Goal: Ask a question

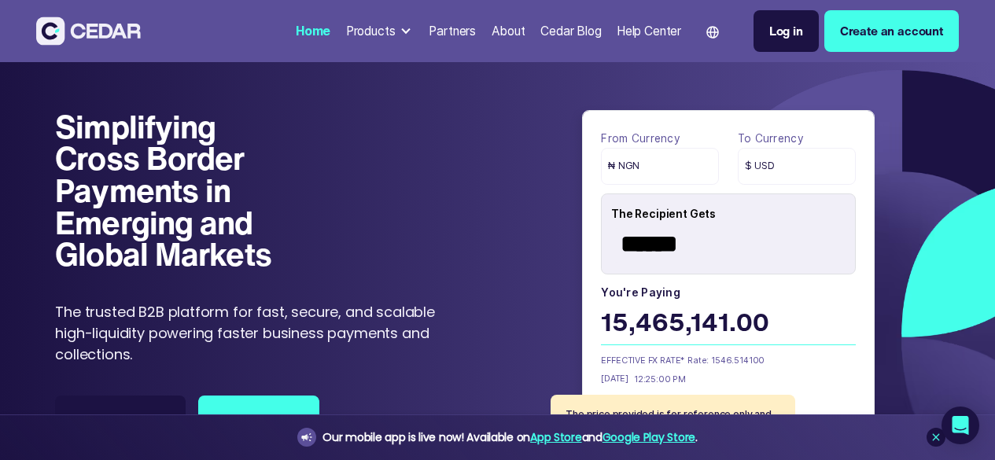
scroll to position [1491, 0]
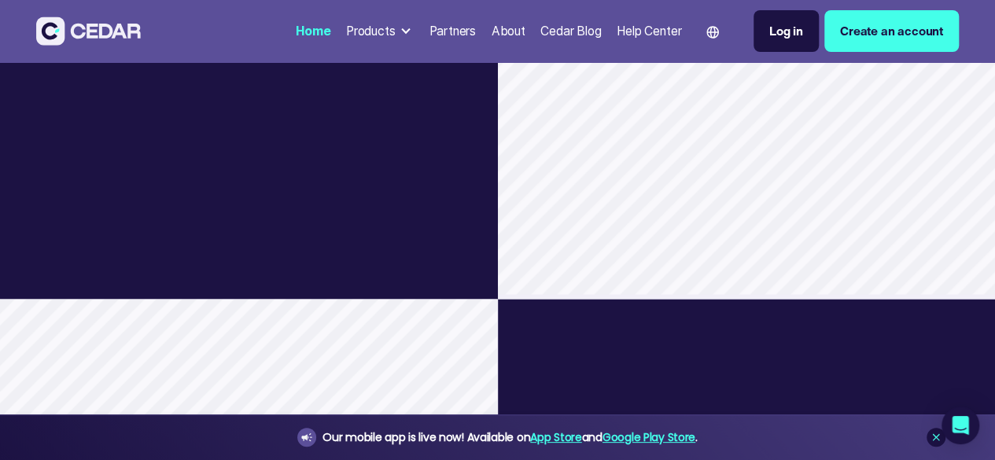
click at [77, 299] on div "The Problem Businesses face high fees and slow settlements when using tradition…" at bounding box center [287, 72] width 421 height 454
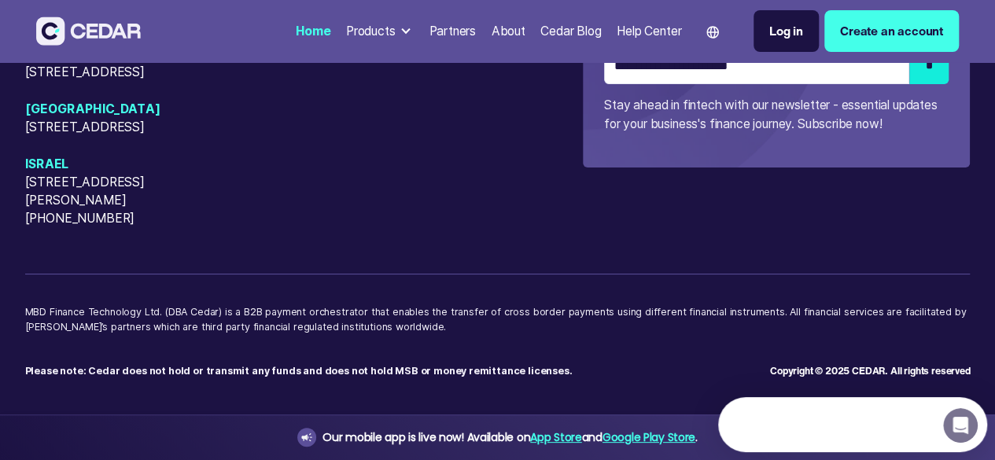
scroll to position [0, 0]
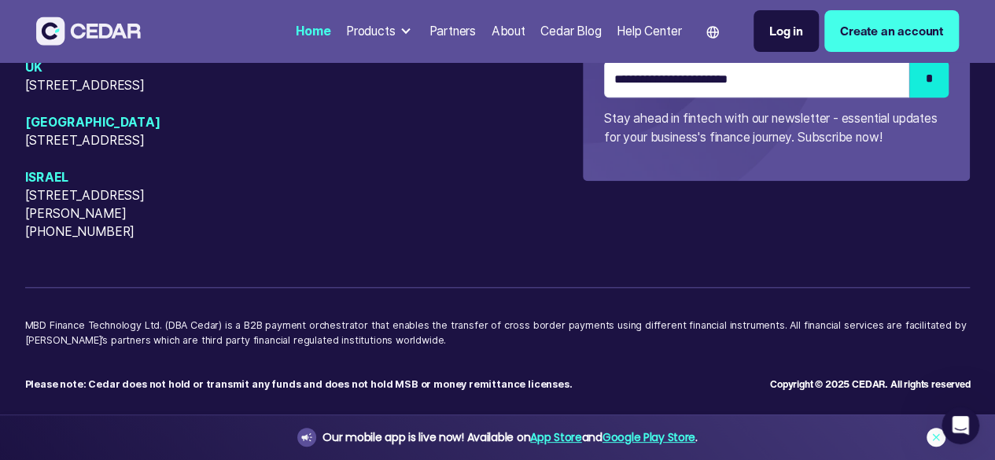
click at [933, 433] on icon at bounding box center [935, 437] width 13 height 13
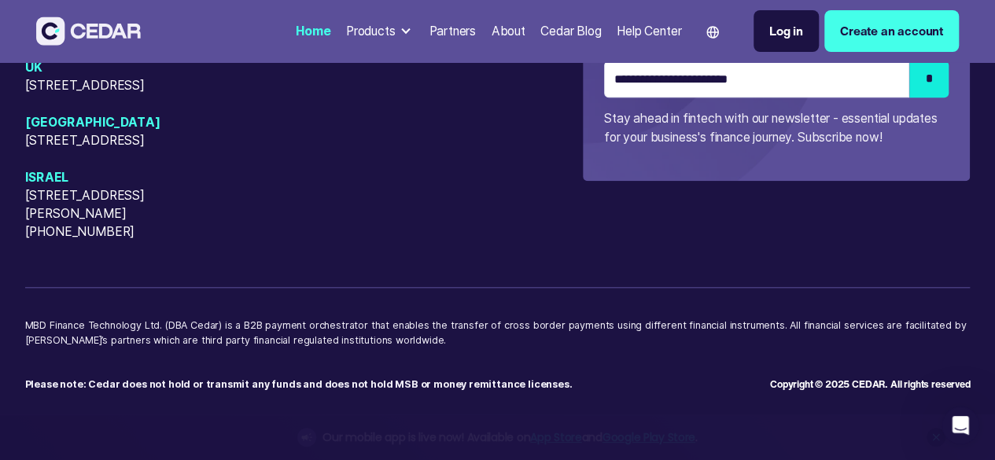
click at [957, 428] on icon "Open Intercom Messenger" at bounding box center [960, 425] width 11 height 13
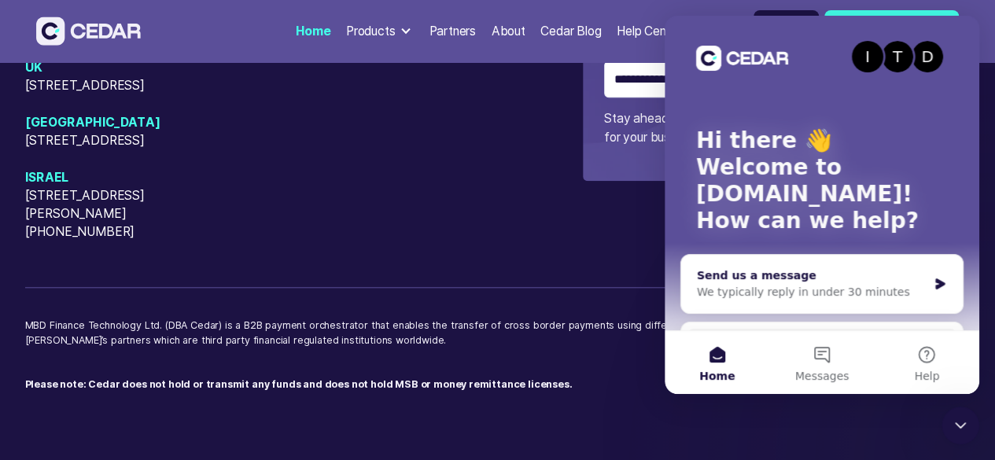
click at [738, 290] on div "We typically reply in under 30 minutes" at bounding box center [812, 292] width 230 height 17
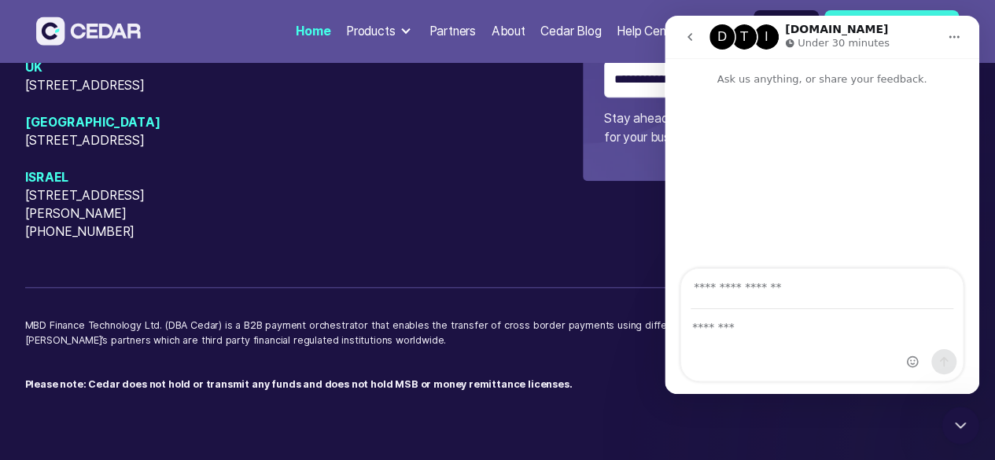
click at [949, 36] on icon "Home" at bounding box center [954, 37] width 10 height 2
click at [902, 75] on div "Expand window" at bounding box center [923, 76] width 86 height 17
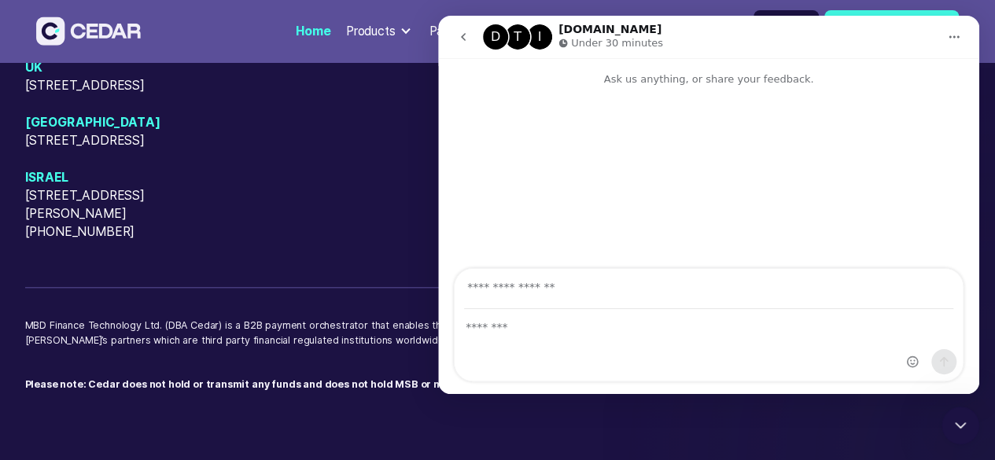
click at [462, 35] on icon "go back" at bounding box center [463, 37] width 13 height 13
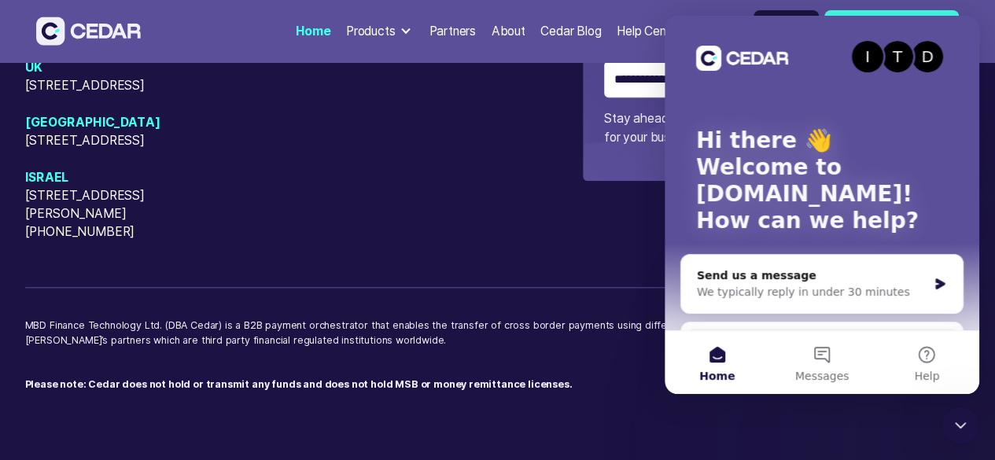
click at [855, 56] on div "I" at bounding box center [867, 56] width 31 height 31
click at [892, 58] on div "T" at bounding box center [896, 56] width 31 height 31
click at [928, 57] on div "D" at bounding box center [926, 56] width 31 height 31
click at [822, 353] on button "Messages" at bounding box center [821, 362] width 105 height 63
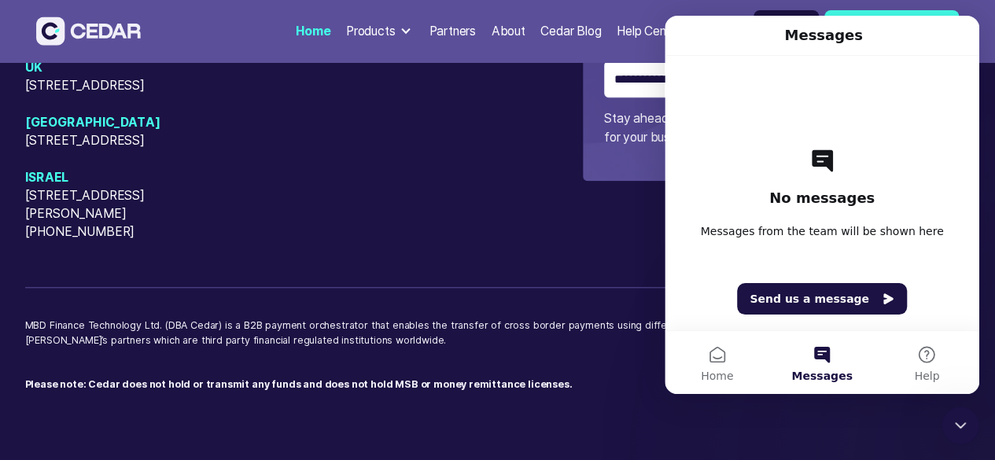
click at [796, 221] on div "No messages Messages from the team will be shown here Send us a message" at bounding box center [821, 193] width 259 height 274
click at [778, 232] on span "Messages from the team will be shown here" at bounding box center [822, 231] width 243 height 16
click at [820, 299] on button "Send us a message" at bounding box center [822, 298] width 170 height 31
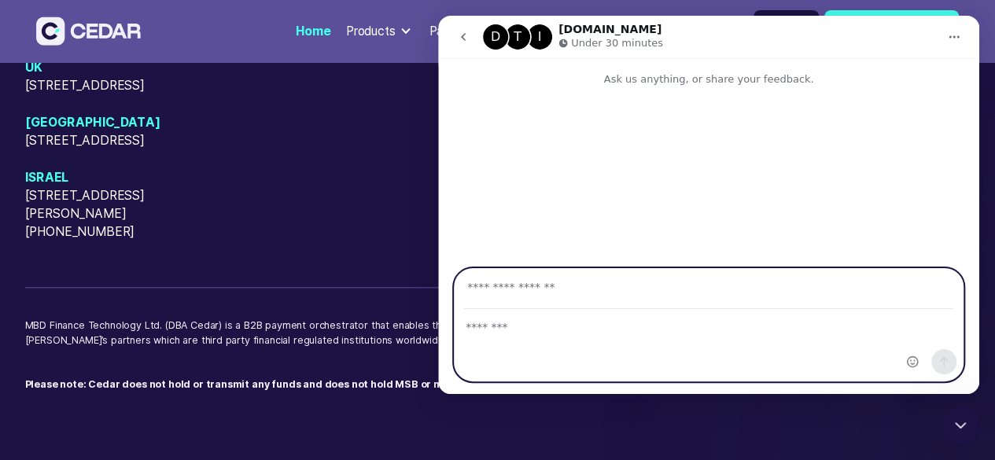
click at [499, 332] on textarea "Message…" at bounding box center [709, 323] width 508 height 27
click at [495, 287] on input "Your email" at bounding box center [708, 289] width 489 height 40
click at [490, 322] on textarea "Message…" at bounding box center [709, 323] width 508 height 27
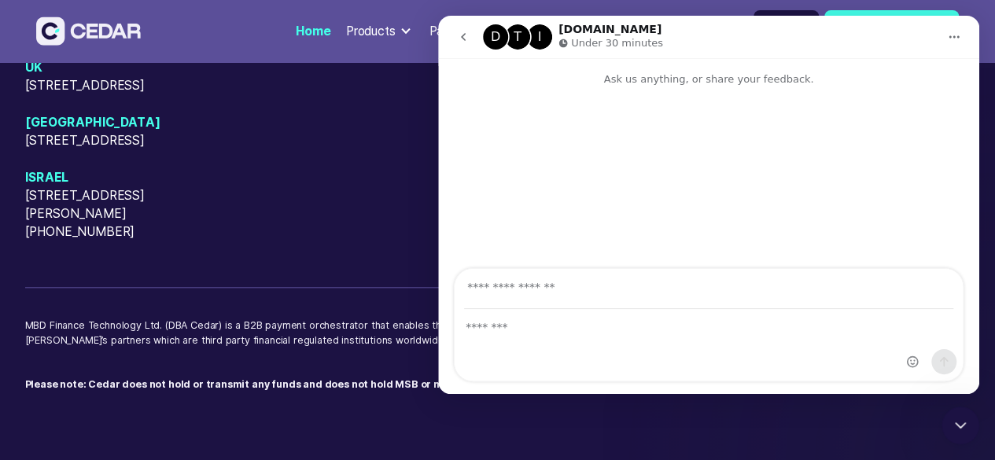
click at [945, 39] on button "Home" at bounding box center [954, 37] width 30 height 30
click at [915, 73] on div "Collapse window" at bounding box center [920, 76] width 92 height 17
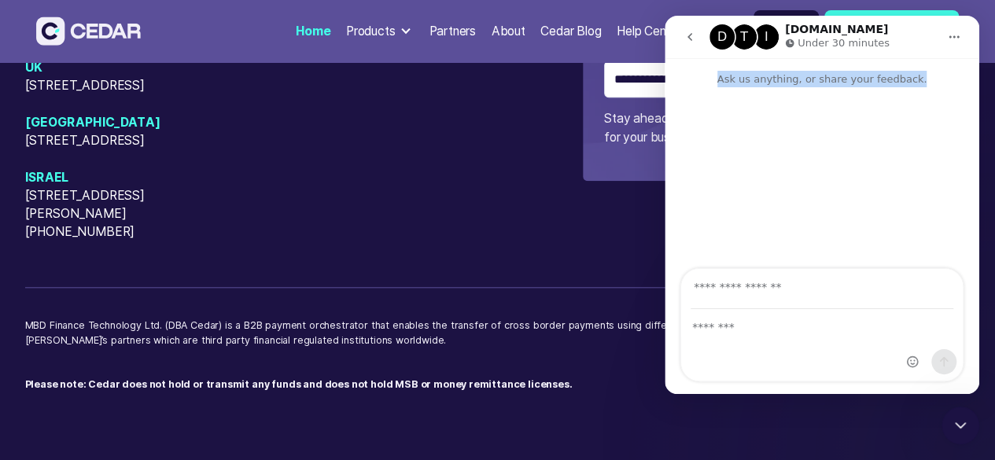
drag, startPoint x: 875, startPoint y: 30, endPoint x: 842, endPoint y: 180, distance: 153.8
click at [842, 180] on div "D T I [DOMAIN_NAME] Under 30 minutes Ask us anything, or share your feedback." at bounding box center [821, 205] width 315 height 378
click at [918, 42] on div "D T I [DOMAIN_NAME] Under 30 minutes" at bounding box center [823, 38] width 228 height 28
click at [686, 42] on icon "go back" at bounding box center [689, 37] width 13 height 13
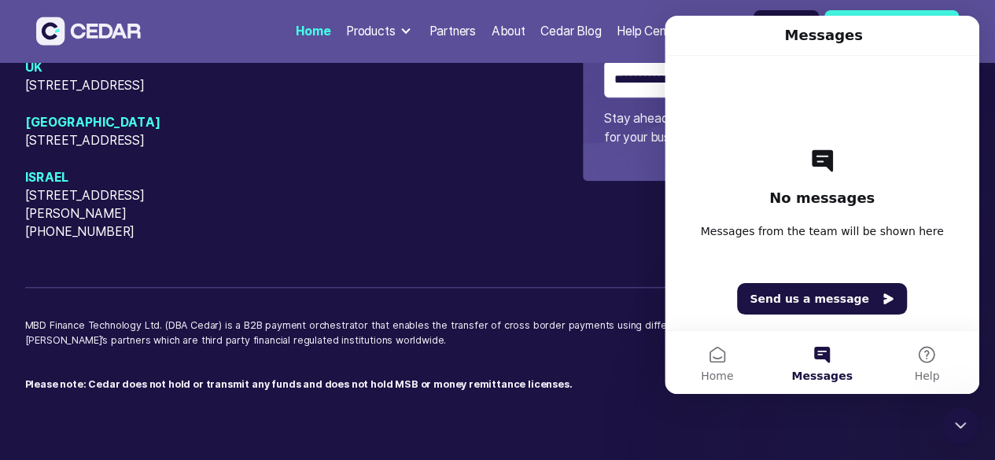
click at [612, 355] on p "MBD Finance Technology Ltd. (DBA Cedar) is a B2B payment orchestrator that enab…" at bounding box center [497, 340] width 945 height 44
click at [723, 381] on span "Home" at bounding box center [717, 375] width 32 height 11
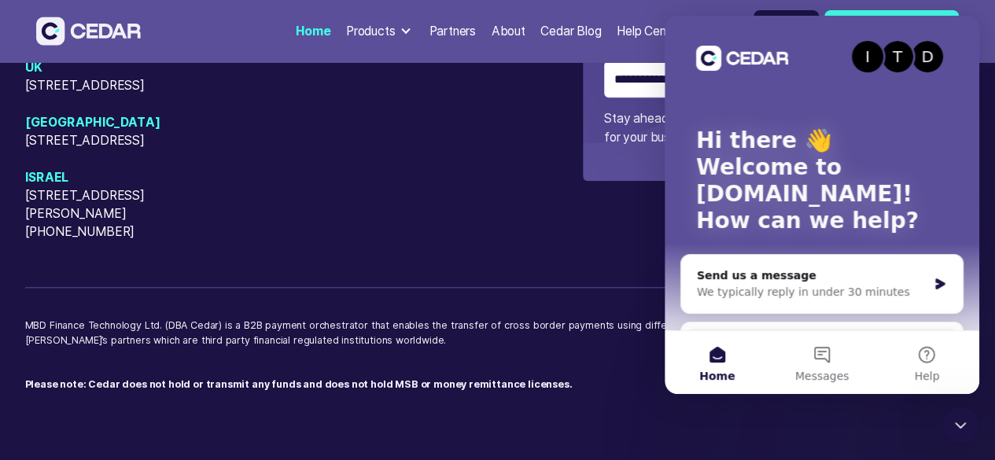
click at [539, 225] on div "[GEOGRAPHIC_DATA] [STREET_ADDRESS][GEOGRAPHIC_DATA][PERSON_NAME][US_STATE][STRE…" at bounding box center [497, 20] width 945 height 442
click at [862, 55] on div "I" at bounding box center [867, 56] width 31 height 31
click at [412, 227] on div "USA [STREET_ADDRESS][GEOGRAPHIC_DATA][PERSON_NAME][US_STATE][STREET_ADDRESS][US…" at bounding box center [304, 75] width 558 height 329
